Goal: Task Accomplishment & Management: Use online tool/utility

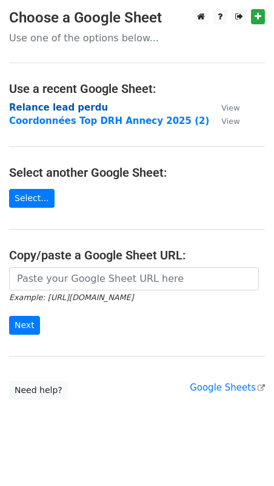
click at [59, 110] on strong "Relance lead perdu" at bounding box center [58, 107] width 99 height 11
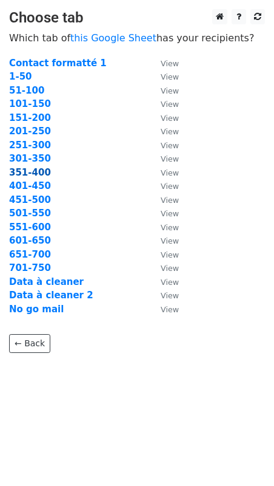
click at [24, 171] on strong "351-400" at bounding box center [30, 172] width 42 height 11
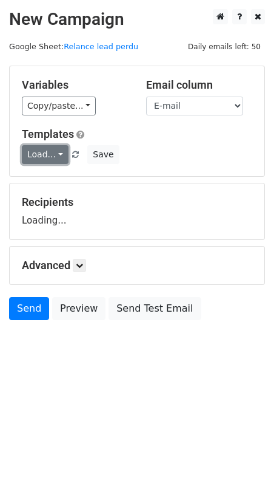
click at [52, 160] on link "Load..." at bounding box center [45, 154] width 47 height 19
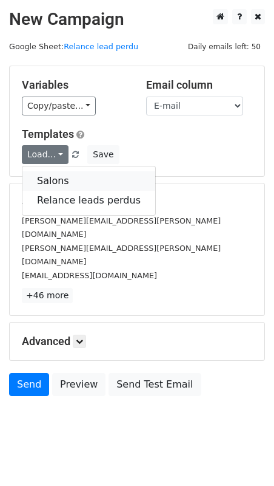
click at [59, 184] on link "Salons" at bounding box center [88, 180] width 133 height 19
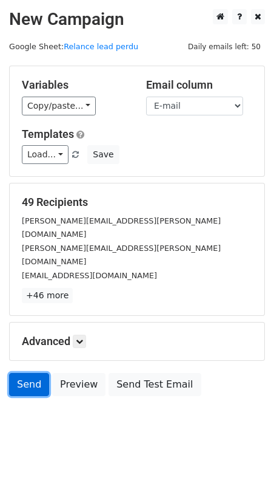
click at [32, 373] on link "Send" at bounding box center [29, 384] width 40 height 23
click at [24, 373] on link "Send" at bounding box center [29, 384] width 40 height 23
